Goal: Transaction & Acquisition: Purchase product/service

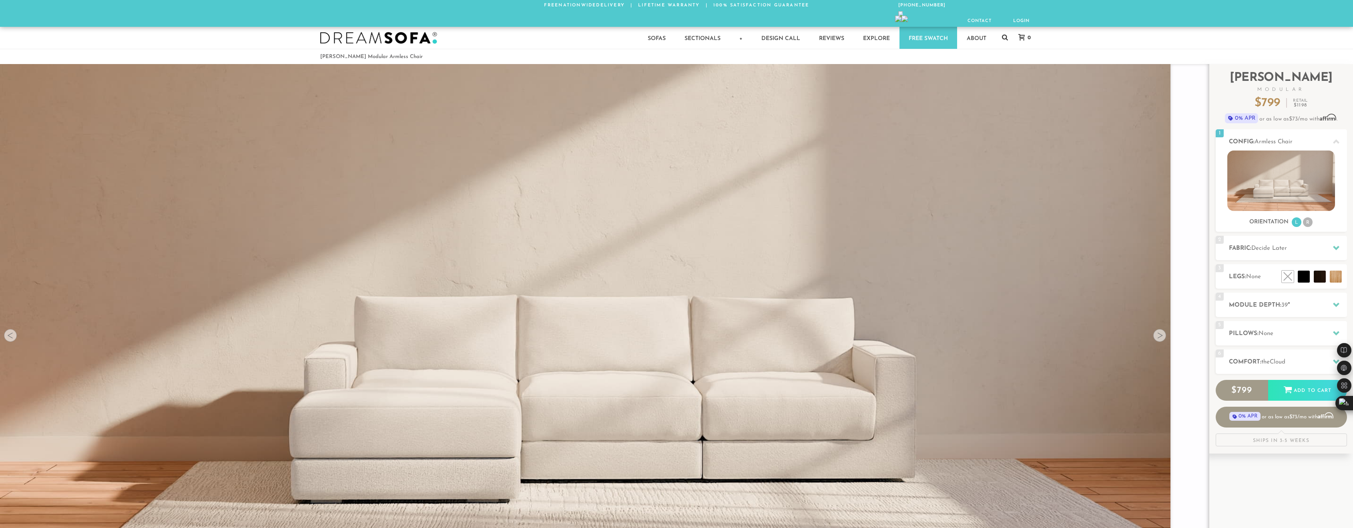
click at [1005, 35] on icon at bounding box center [1005, 37] width 6 height 6
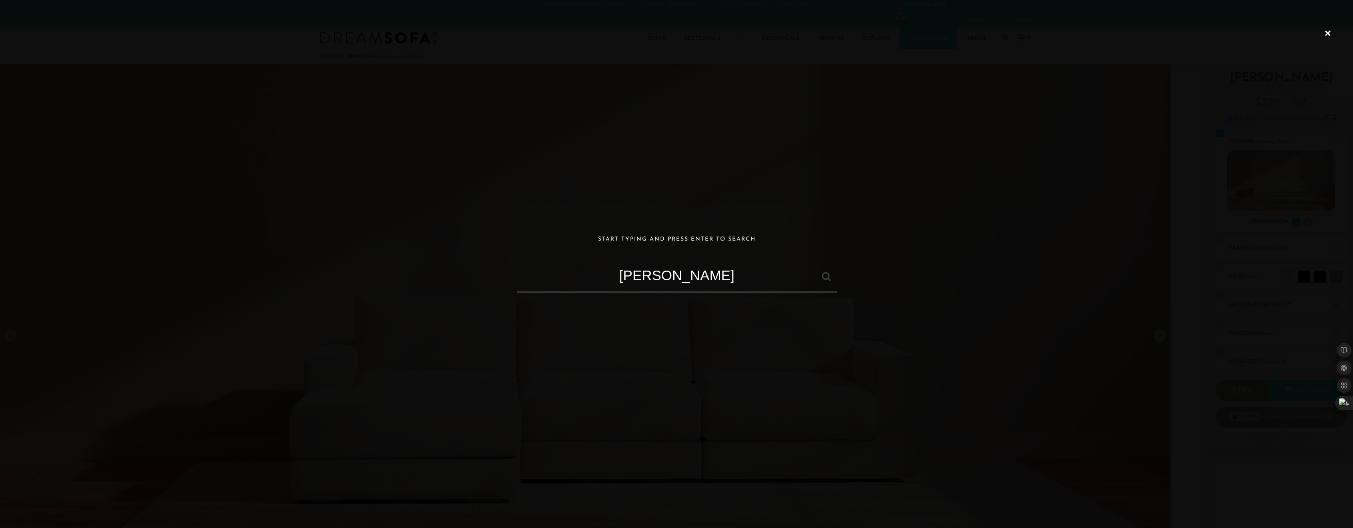
type input "[PERSON_NAME]"
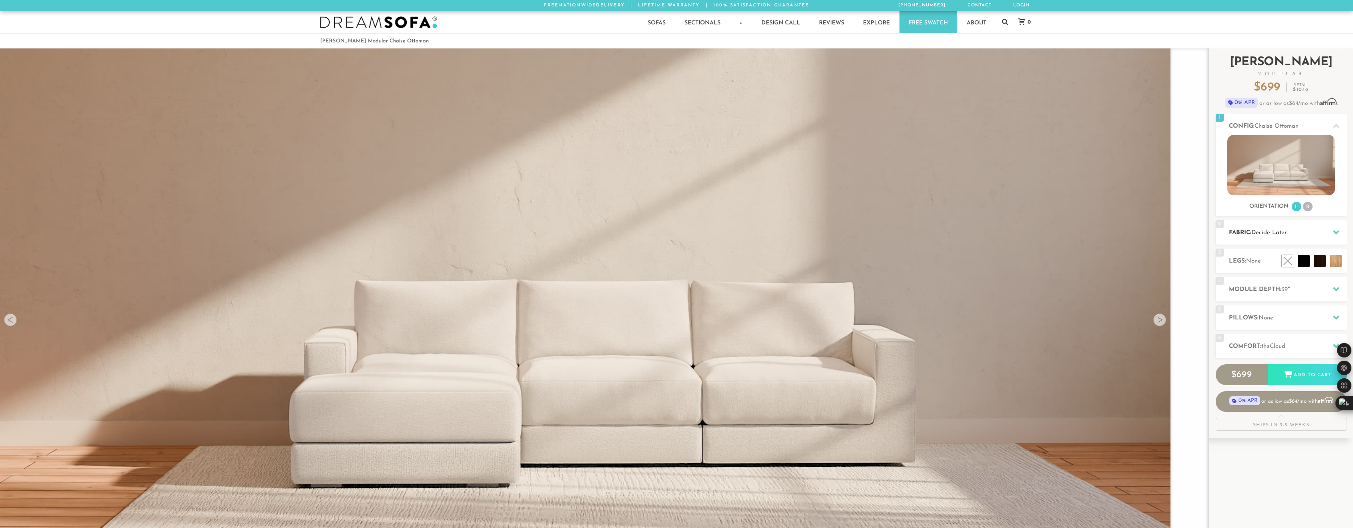
click at [1267, 236] on h2 "Fabric: Decide Later" at bounding box center [1288, 232] width 118 height 9
click at [1334, 231] on icon at bounding box center [1336, 232] width 6 height 4
click at [1292, 238] on div "2 Fabric: Decide Later" at bounding box center [1281, 232] width 131 height 24
click at [1260, 233] on span "Decide Later" at bounding box center [1270, 233] width 36 height 6
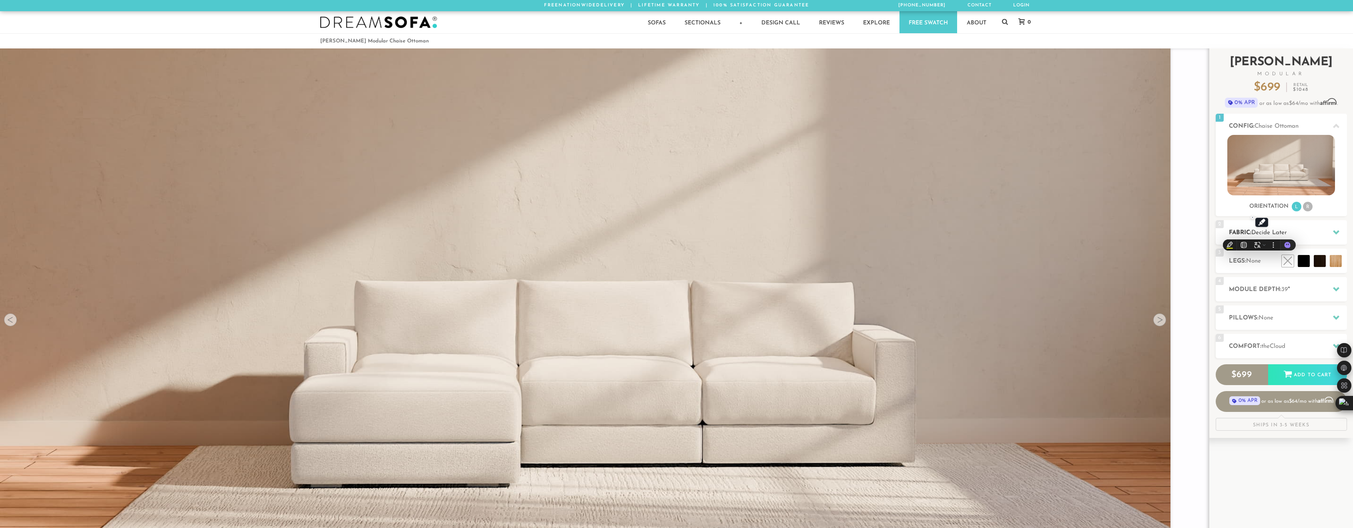
click at [1312, 227] on div "2 Fabric: Decide Later" at bounding box center [1281, 232] width 131 height 24
click at [1334, 235] on icon at bounding box center [1336, 232] width 6 height 6
click at [1292, 165] on img at bounding box center [1282, 165] width 108 height 60
click at [1306, 211] on li "R" at bounding box center [1308, 207] width 10 height 10
click at [1318, 260] on li at bounding box center [1302, 243] width 48 height 48
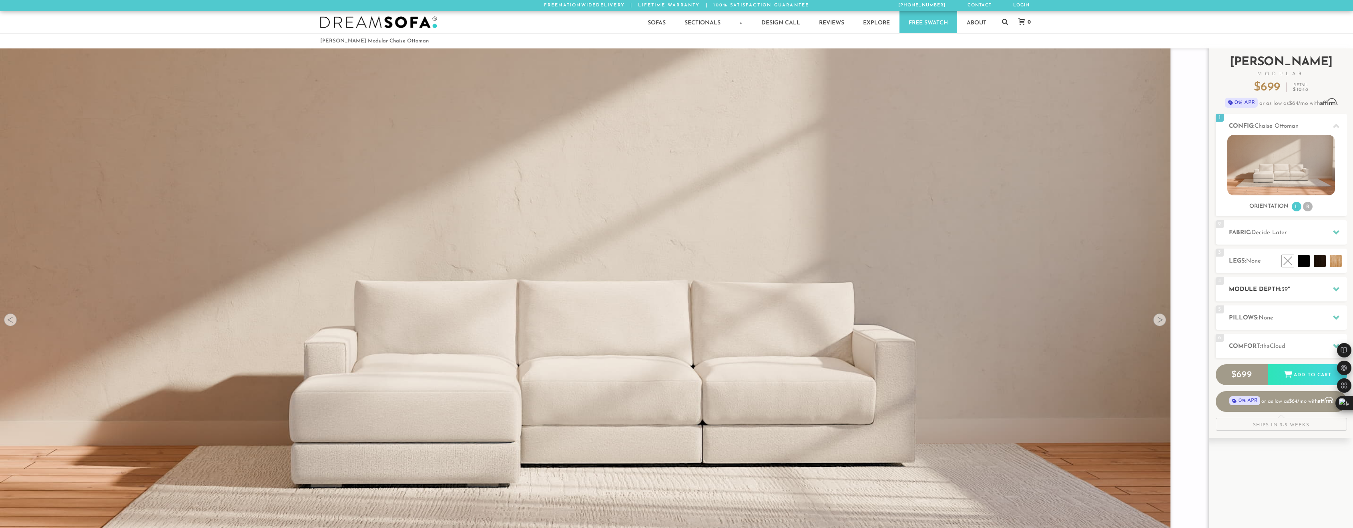
click at [1316, 292] on h2 "Module Depth: 39 "" at bounding box center [1288, 289] width 118 height 9
click at [1284, 233] on span "Decide Later" at bounding box center [1270, 233] width 36 height 6
click at [1286, 372] on icon at bounding box center [1288, 373] width 8 height 7
click at [1341, 235] on div at bounding box center [1336, 232] width 17 height 16
click at [1303, 262] on li at bounding box center [1286, 243] width 48 height 48
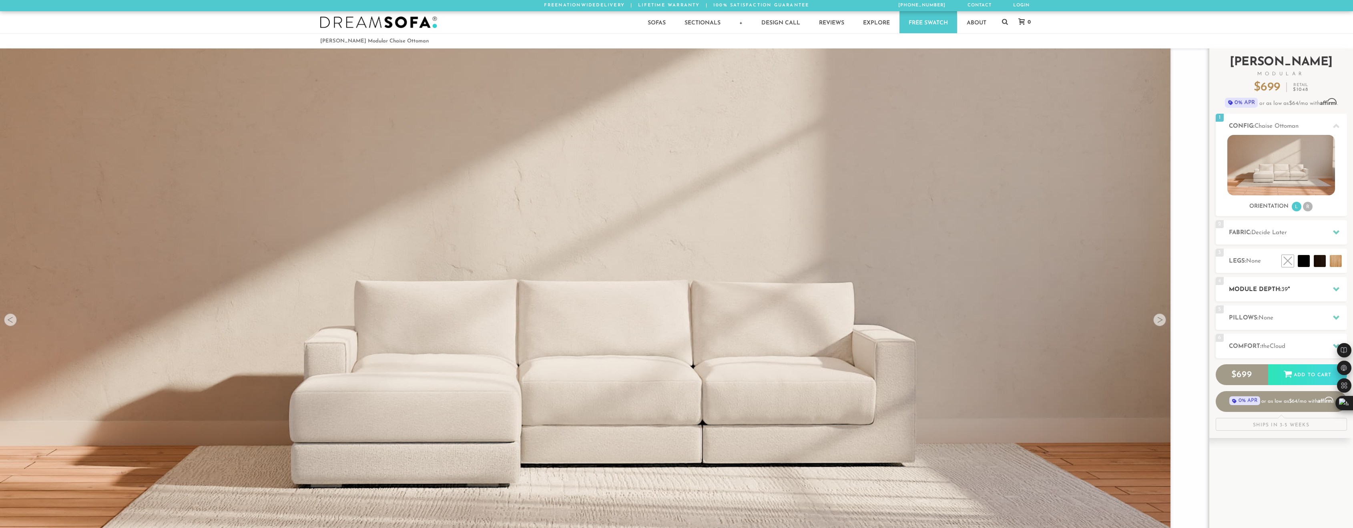
click at [1316, 289] on h2 "Module Depth: 39 "" at bounding box center [1288, 289] width 118 height 9
click at [1345, 293] on h2 "Module Depth: 39 "" at bounding box center [1288, 289] width 118 height 9
